Goal: Information Seeking & Learning: Find specific page/section

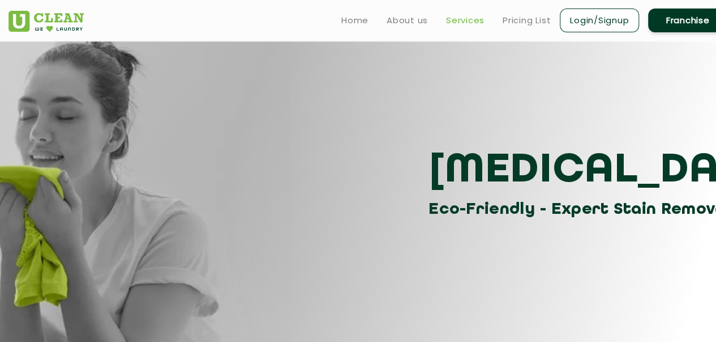
click at [472, 24] on link "Services" at bounding box center [465, 21] width 39 height 14
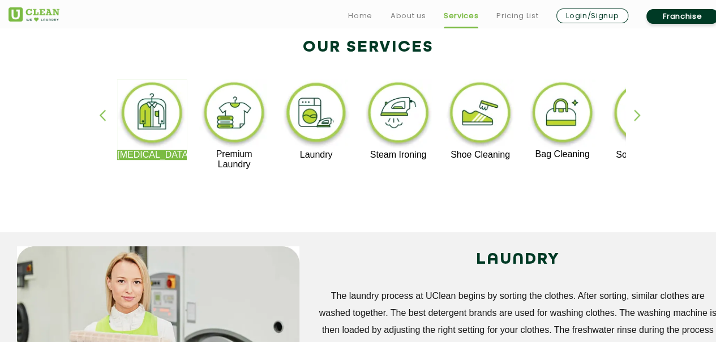
scroll to position [247, 0]
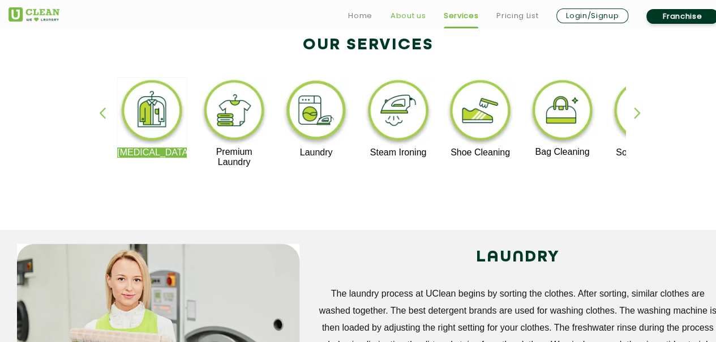
click at [398, 15] on link "About us" at bounding box center [408, 16] width 35 height 14
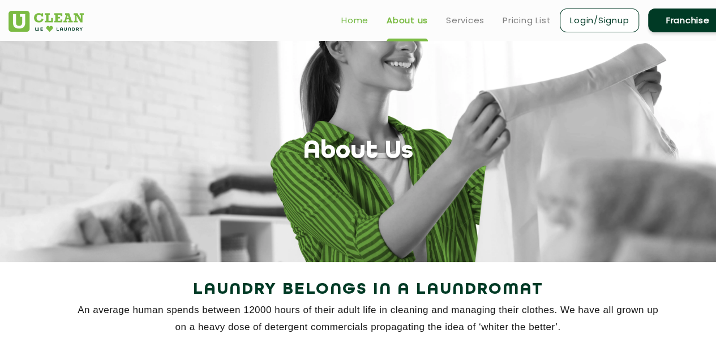
click at [366, 14] on link "Home" at bounding box center [355, 21] width 27 height 14
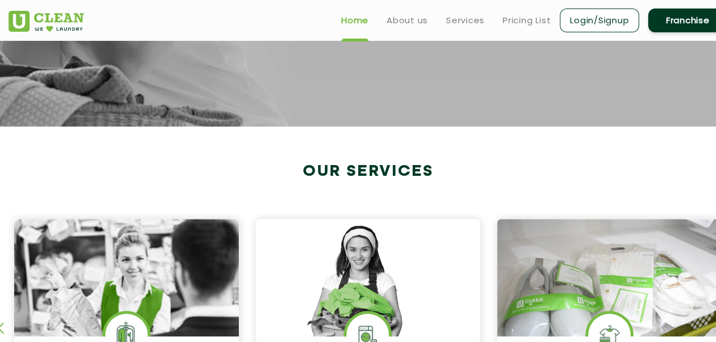
scroll to position [293, 0]
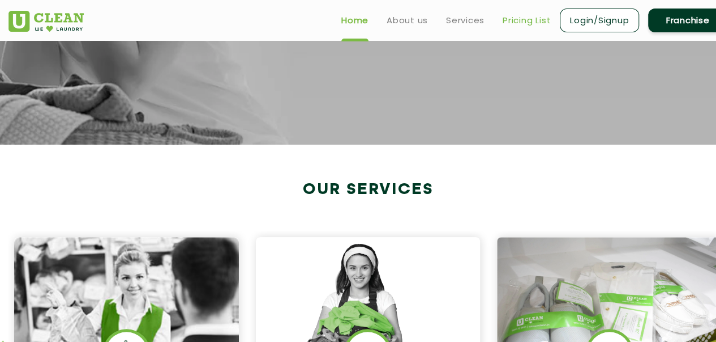
click at [514, 24] on link "Pricing List" at bounding box center [527, 21] width 48 height 14
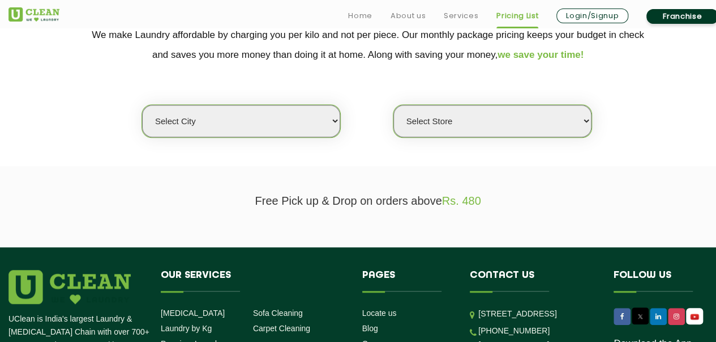
scroll to position [256, 0]
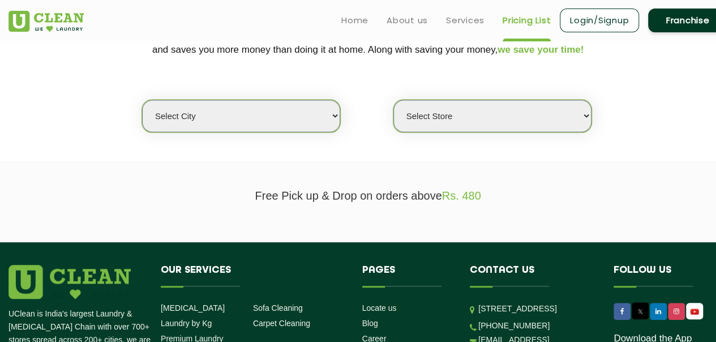
click at [328, 119] on select "Select city [GEOGRAPHIC_DATA] [GEOGRAPHIC_DATA] [GEOGRAPHIC_DATA] [GEOGRAPHIC_D…" at bounding box center [241, 116] width 198 height 32
click at [382, 151] on section "We make Laundry affordable by charging you per kilo and not per piece. Our mont…" at bounding box center [358, 83] width 716 height 155
click at [581, 113] on select "Select Store" at bounding box center [493, 116] width 198 height 32
click at [325, 117] on select "Select city [GEOGRAPHIC_DATA] [GEOGRAPHIC_DATA] [GEOGRAPHIC_DATA] [GEOGRAPHIC_D…" at bounding box center [241, 116] width 198 height 32
click at [249, 108] on select "Select city [GEOGRAPHIC_DATA] [GEOGRAPHIC_DATA] [GEOGRAPHIC_DATA] [GEOGRAPHIC_D…" at bounding box center [241, 116] width 198 height 32
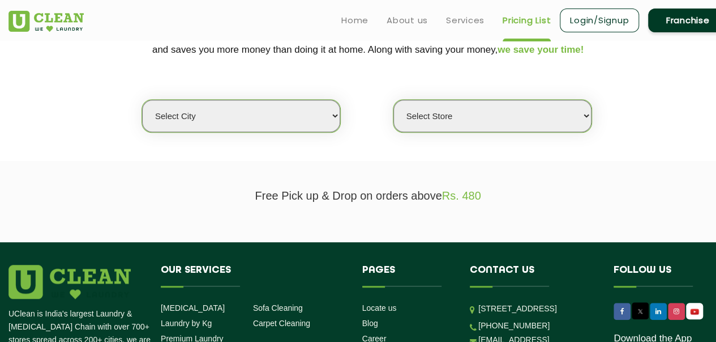
select select "114"
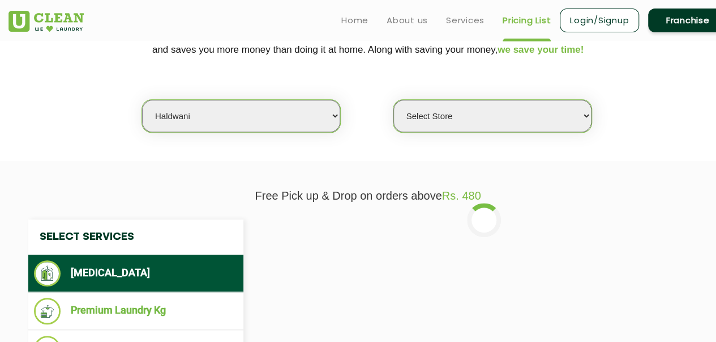
select select "0"
select select "5"
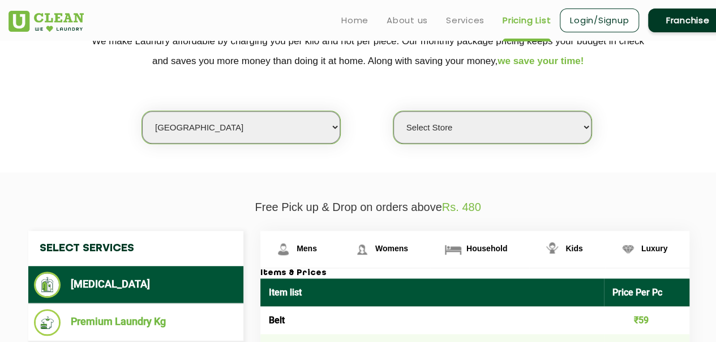
scroll to position [244, 0]
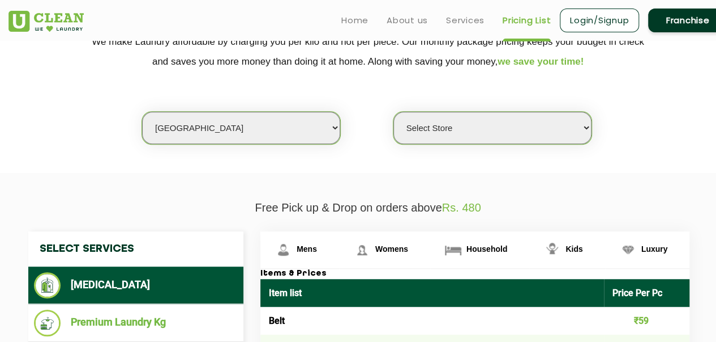
click at [540, 133] on select "Select Store UClean Narsingi UClean Nizampet UClean Sangareddy UClean Gachibowl…" at bounding box center [493, 128] width 198 height 32
select select "590"
click at [394, 112] on select "Select Store UClean Narsingi UClean Nizampet UClean Sangareddy UClean Gachibowl…" at bounding box center [493, 128] width 198 height 32
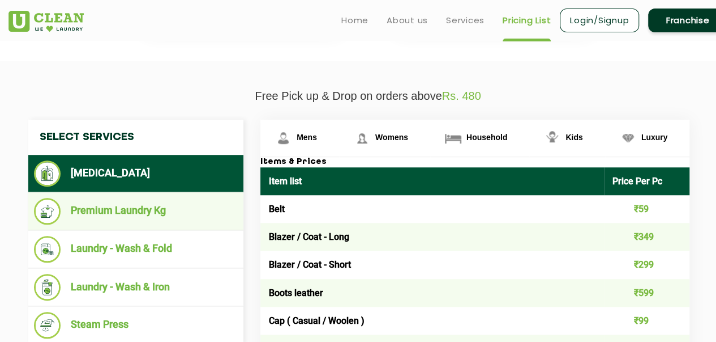
scroll to position [355, 0]
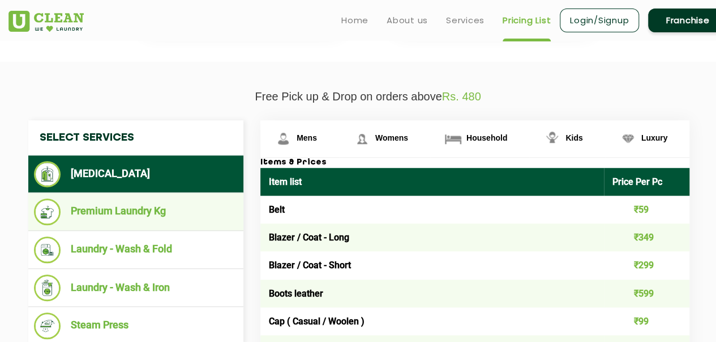
click at [121, 211] on li "Premium Laundry Kg" at bounding box center [136, 211] width 204 height 27
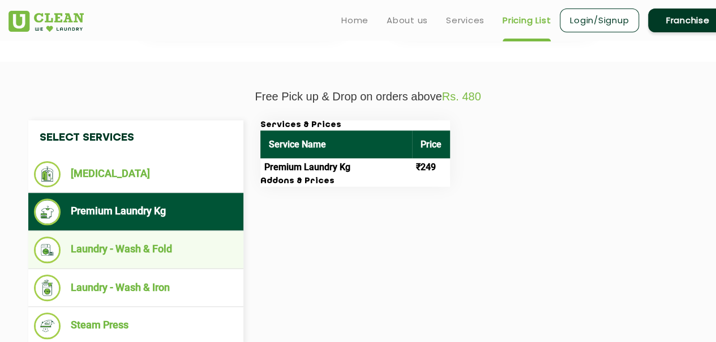
click at [138, 240] on li "Laundry - Wash & Fold" at bounding box center [136, 249] width 204 height 27
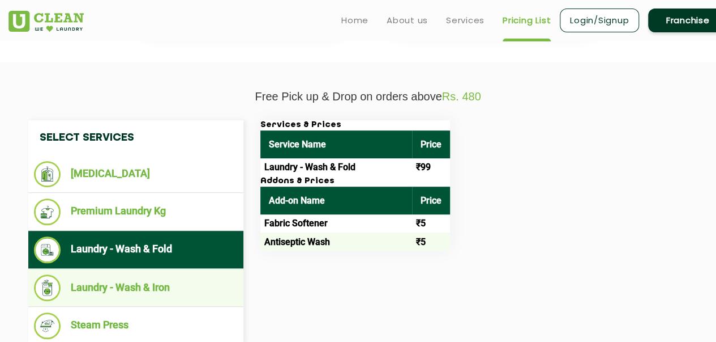
click at [139, 270] on ul "Laundry - Wash & Iron" at bounding box center [135, 287] width 215 height 38
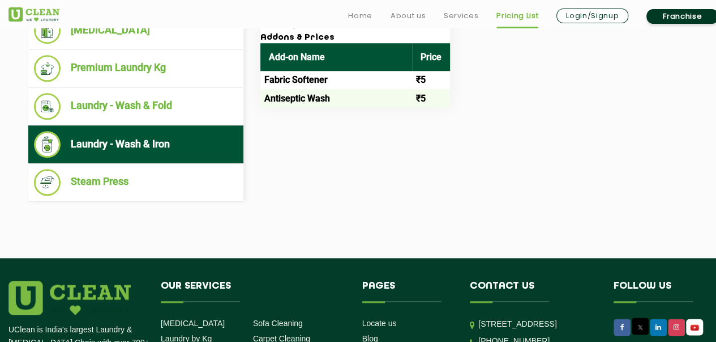
scroll to position [501, 0]
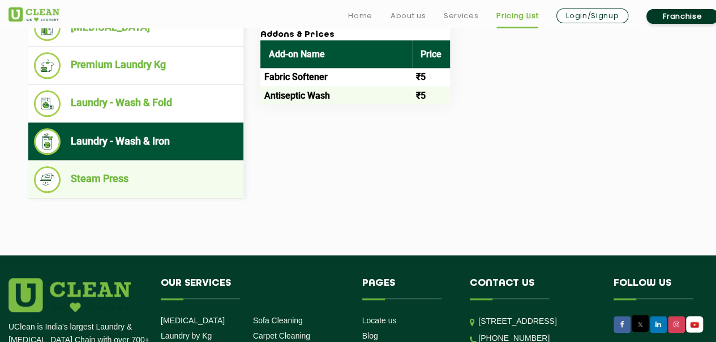
click at [143, 178] on li "Steam Press" at bounding box center [136, 179] width 204 height 27
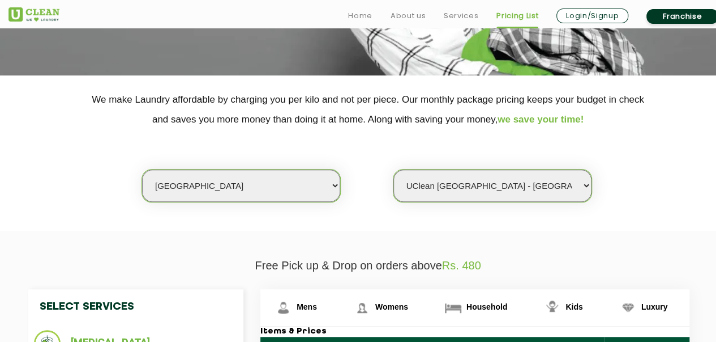
scroll to position [230, 0]
